Goal: Find specific page/section: Find specific page/section

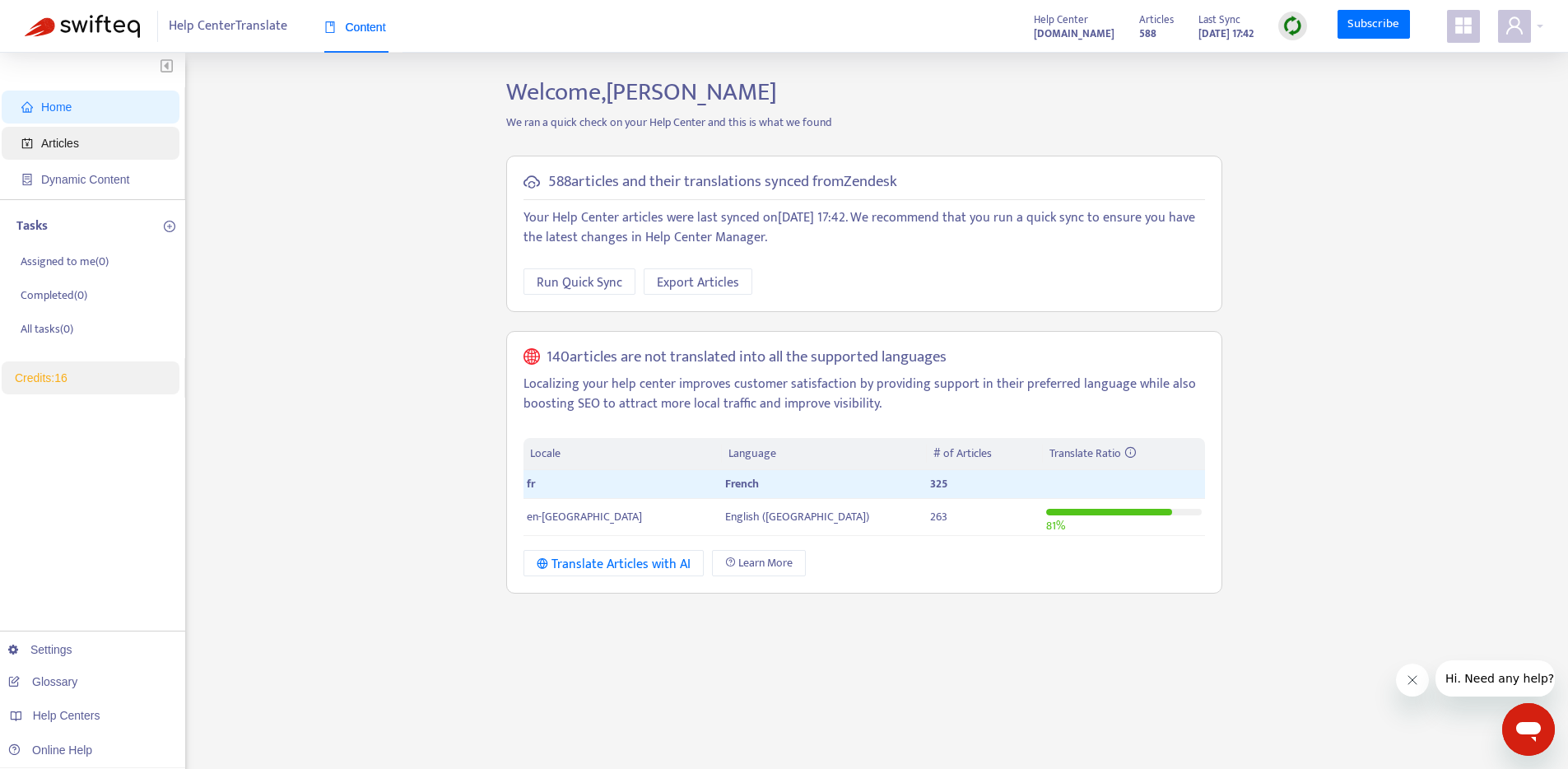
click at [69, 142] on span "Articles" at bounding box center [60, 144] width 38 height 13
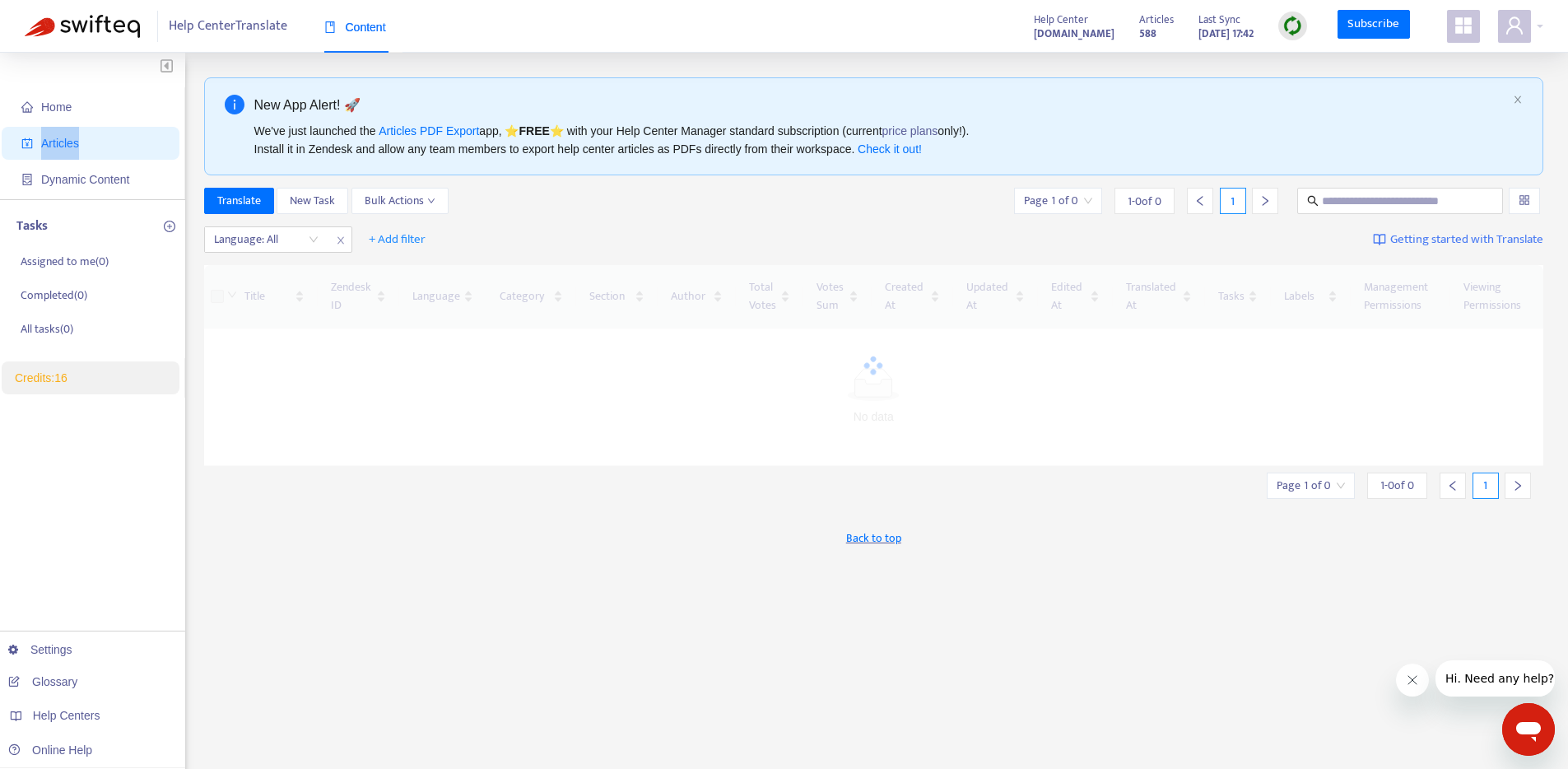
click at [69, 142] on span "Articles" at bounding box center [60, 144] width 38 height 13
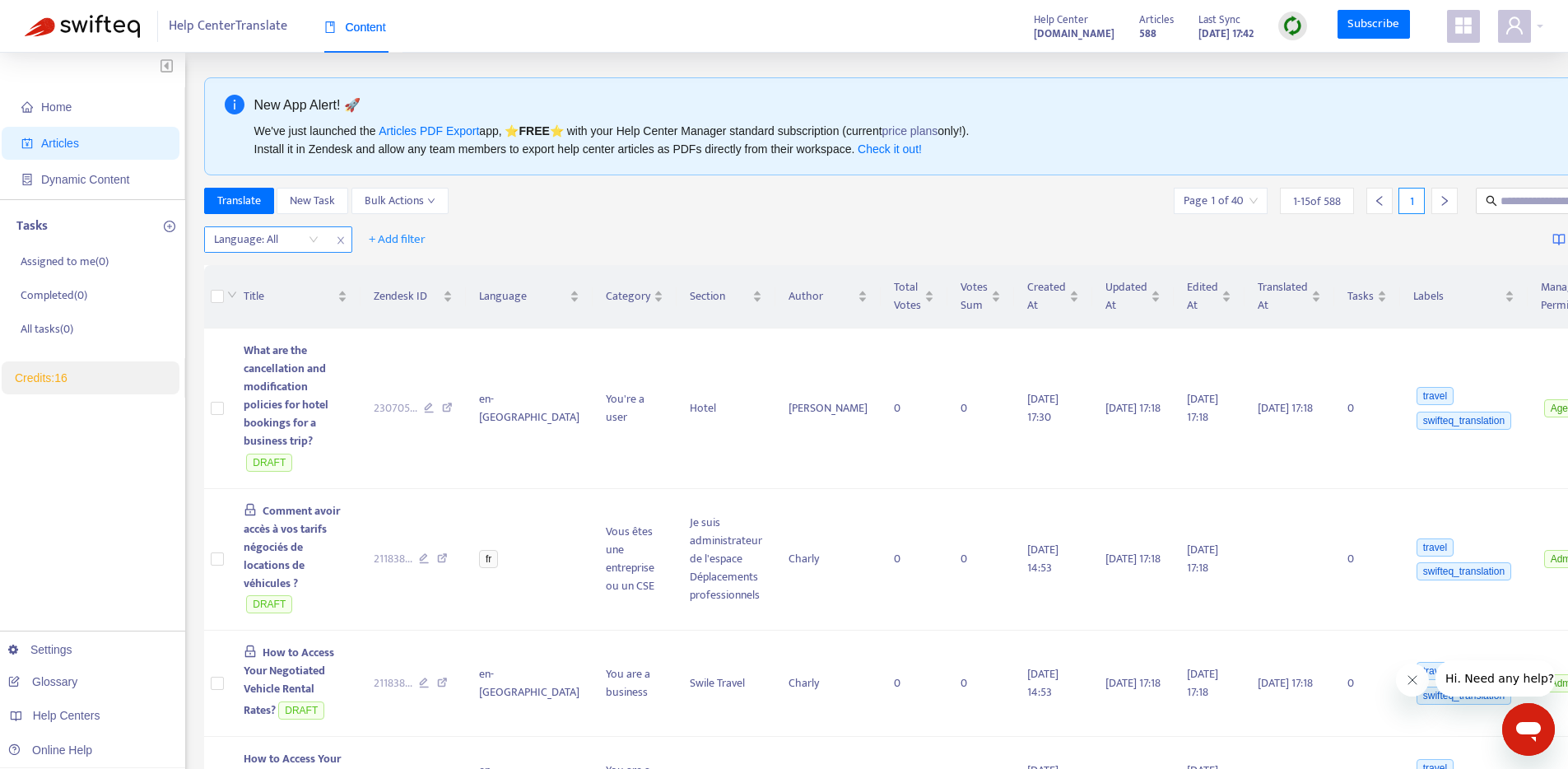
click at [327, 246] on div "Language: All" at bounding box center [278, 239] width 148 height 26
click at [321, 243] on div "Language: All" at bounding box center [266, 239] width 123 height 25
click at [291, 299] on div "fr" at bounding box center [360, 298] width 286 height 18
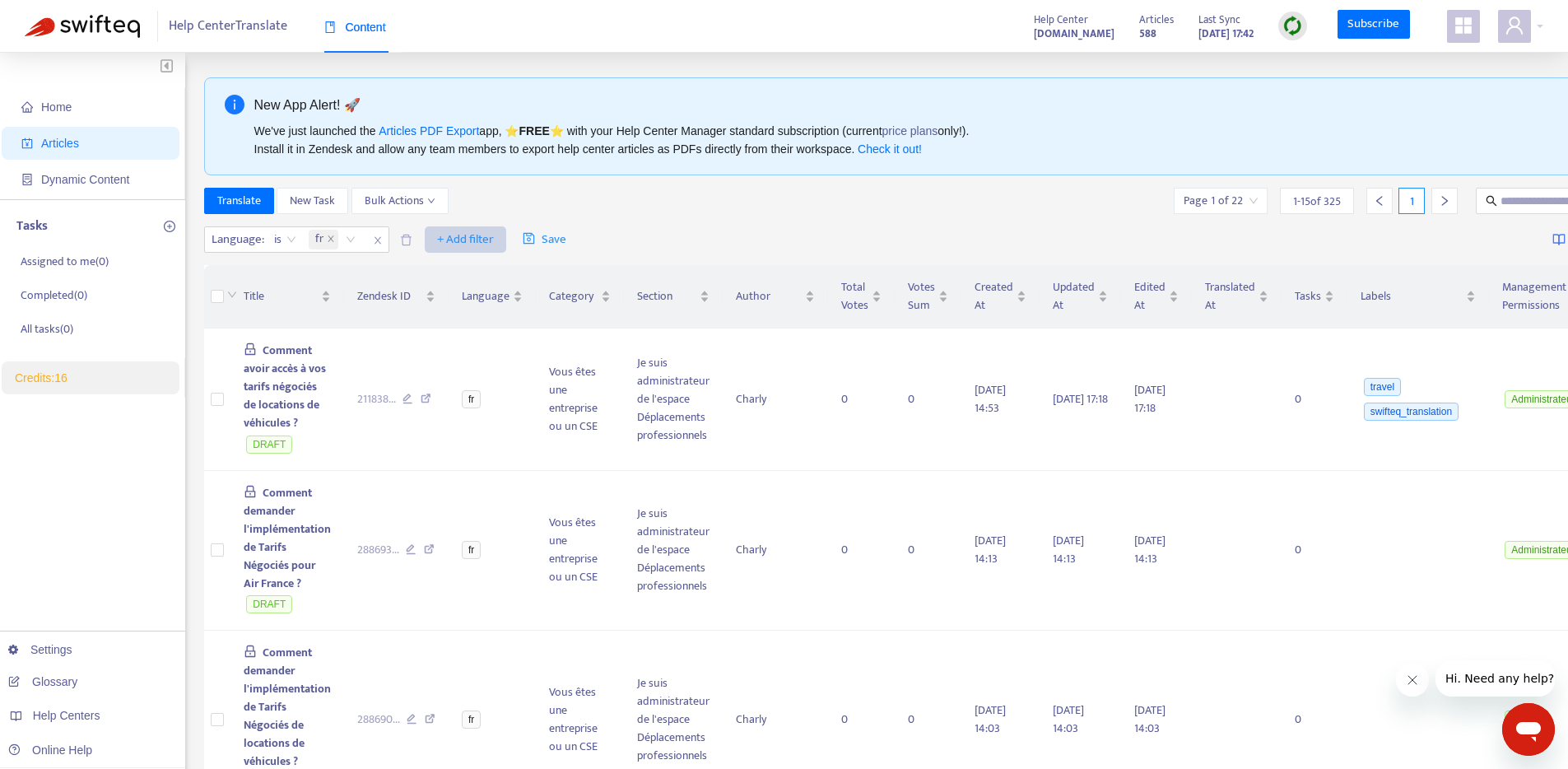
click at [467, 237] on span "+ Add filter" at bounding box center [465, 239] width 57 height 20
click at [471, 304] on span "Not translated to" at bounding box center [489, 299] width 103 height 18
click at [495, 238] on div at bounding box center [447, 239] width 100 height 20
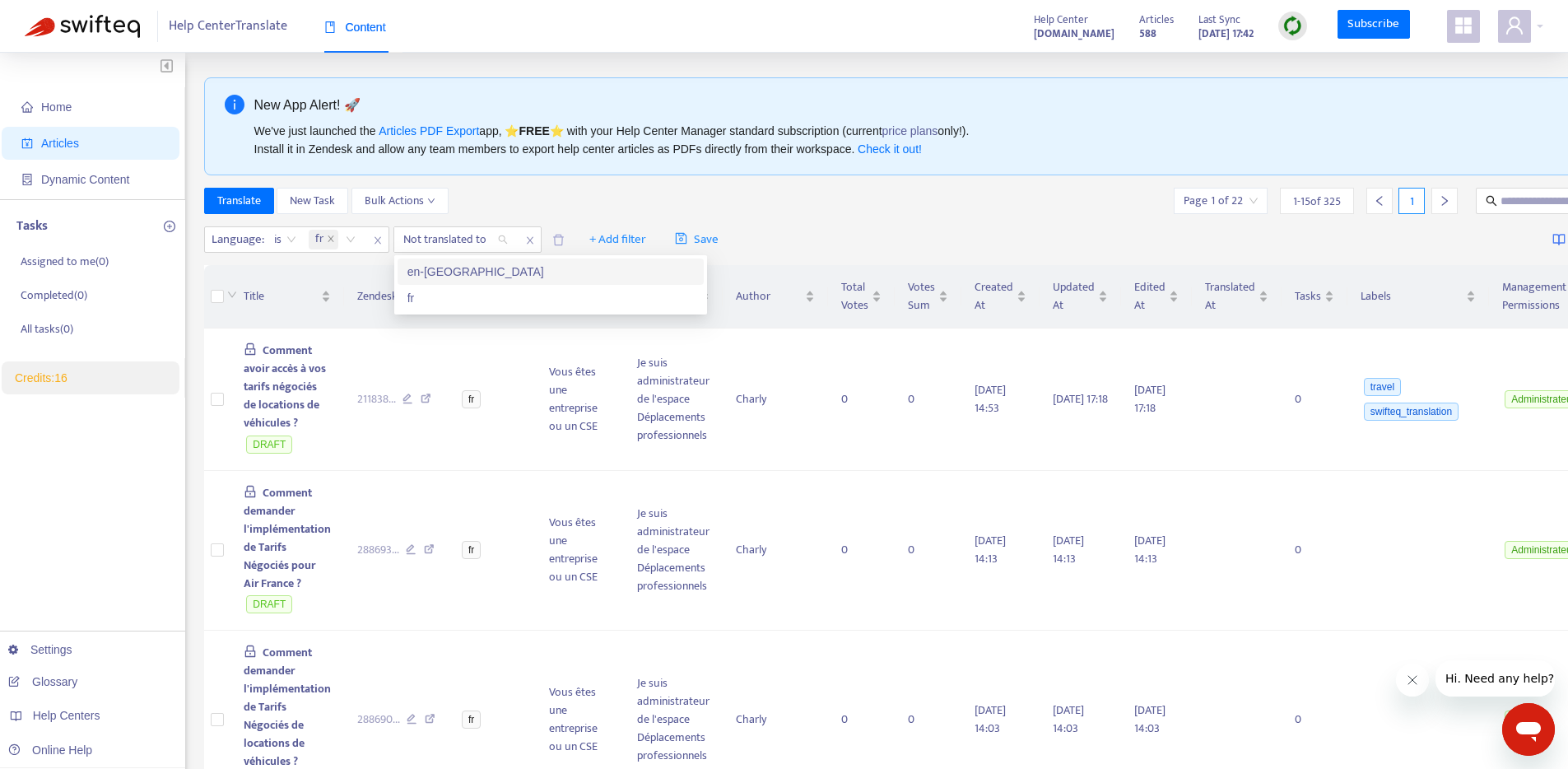
click at [473, 270] on div "en-[GEOGRAPHIC_DATA]" at bounding box center [550, 271] width 286 height 18
